Goal: Transaction & Acquisition: Obtain resource

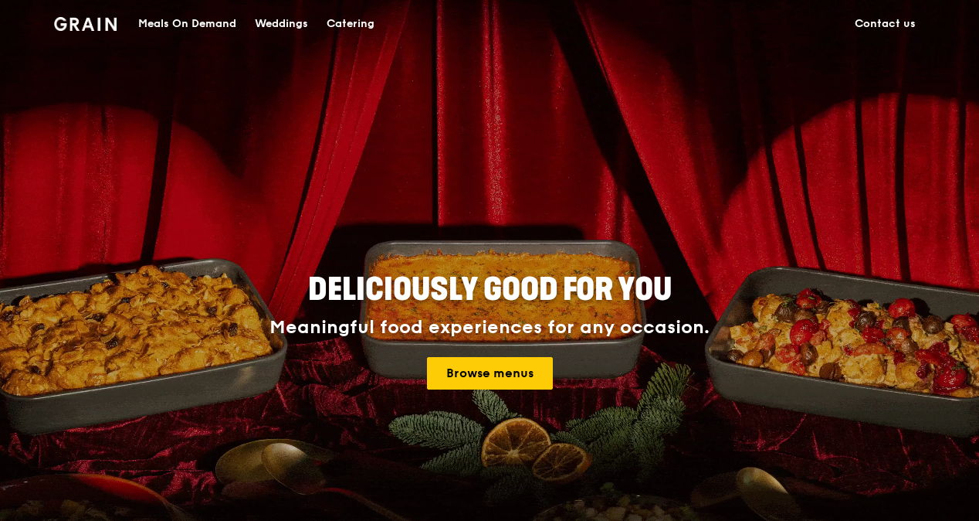
click at [336, 25] on div "Catering" at bounding box center [351, 24] width 48 height 46
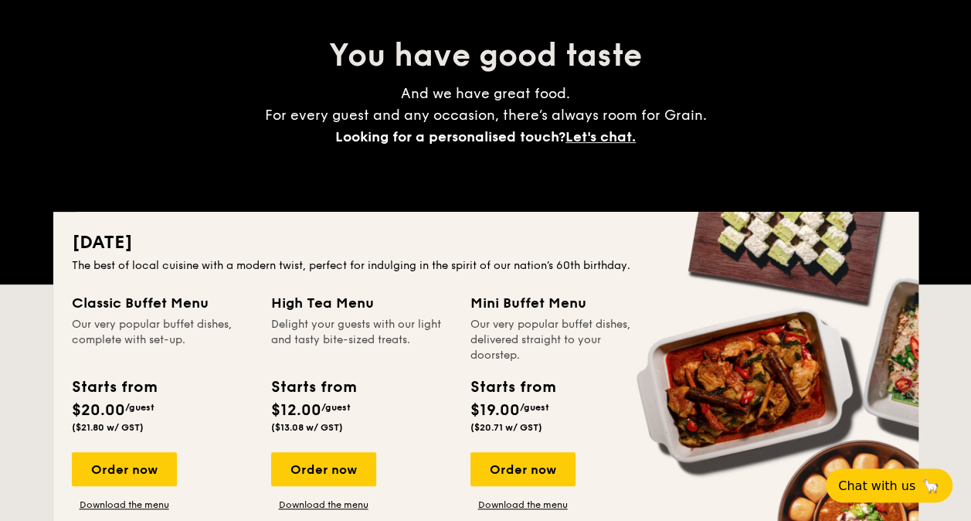
scroll to position [154, 0]
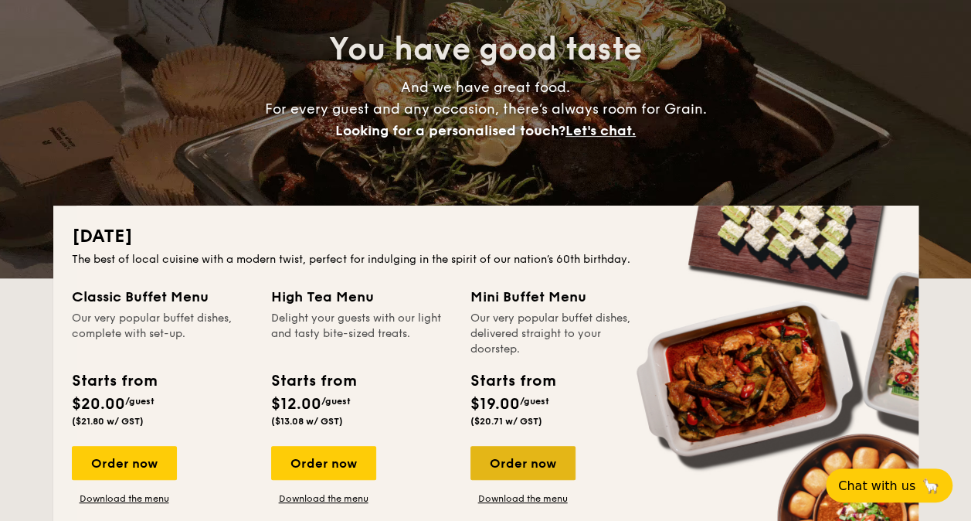
click at [531, 455] on div "Order now" at bounding box center [522, 463] width 105 height 34
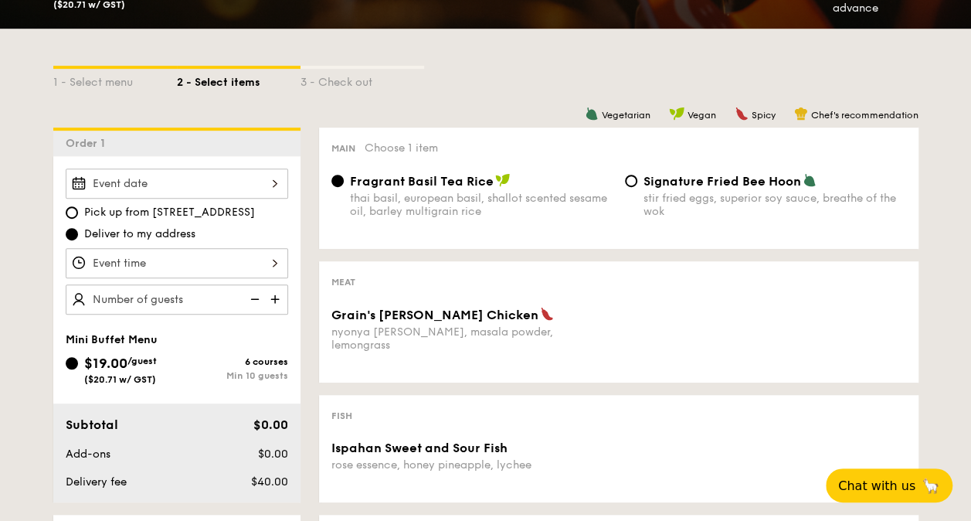
scroll to position [309, 0]
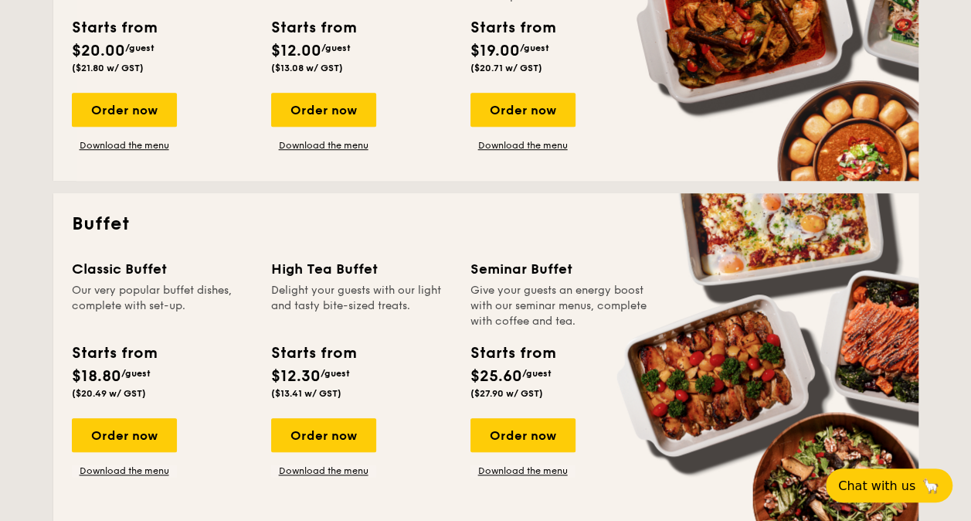
scroll to position [541, 0]
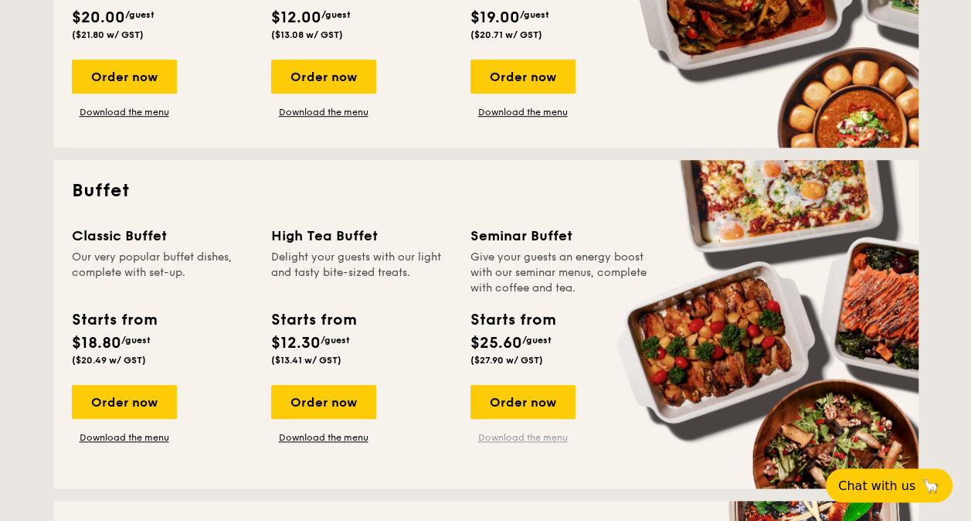
click at [523, 434] on link "Download the menu" at bounding box center [522, 437] width 105 height 12
